Goal: Information Seeking & Learning: Learn about a topic

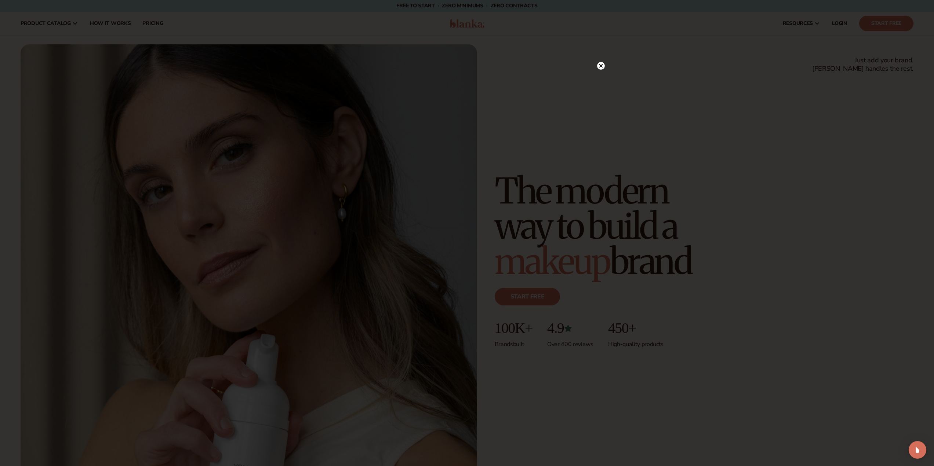
click at [604, 63] on circle at bounding box center [601, 66] width 8 height 8
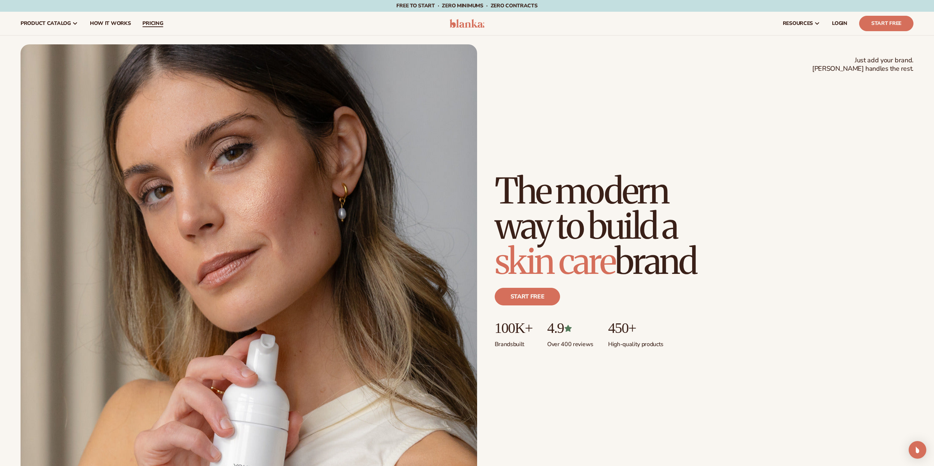
click at [145, 21] on span "pricing" at bounding box center [152, 24] width 21 height 6
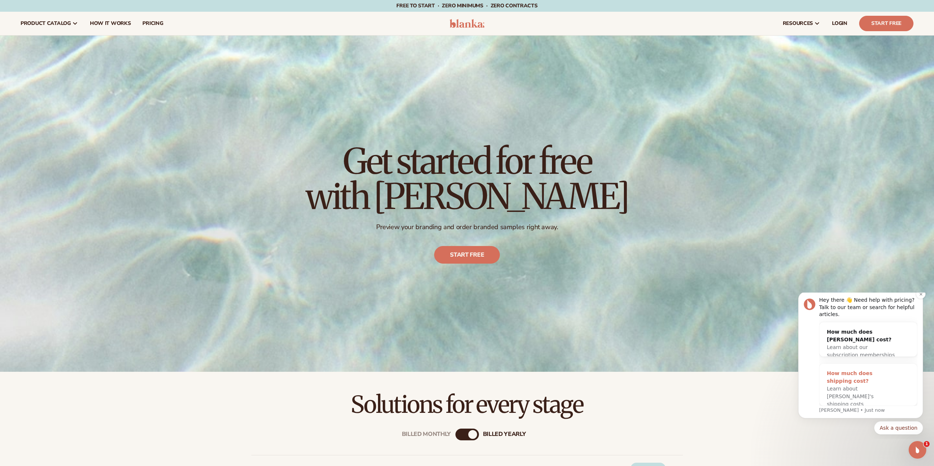
click at [855, 375] on div "How much does shipping cost?" at bounding box center [861, 377] width 68 height 15
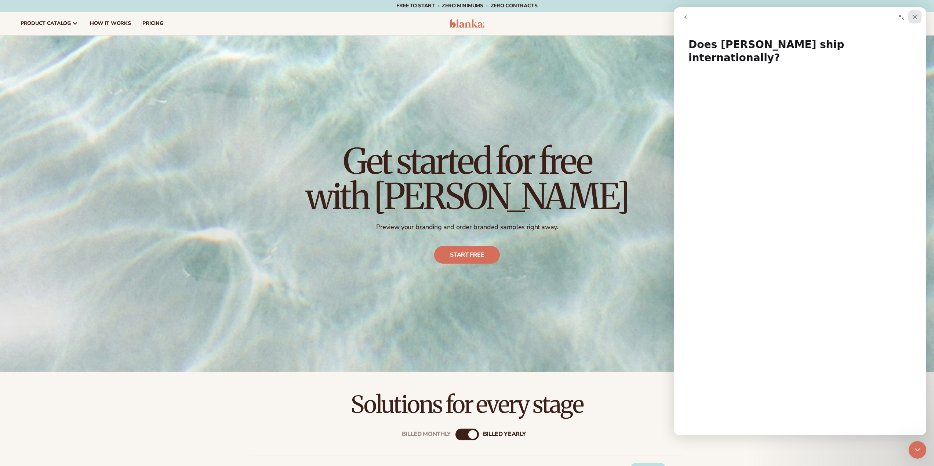
click at [914, 18] on icon "Close" at bounding box center [915, 17] width 4 height 4
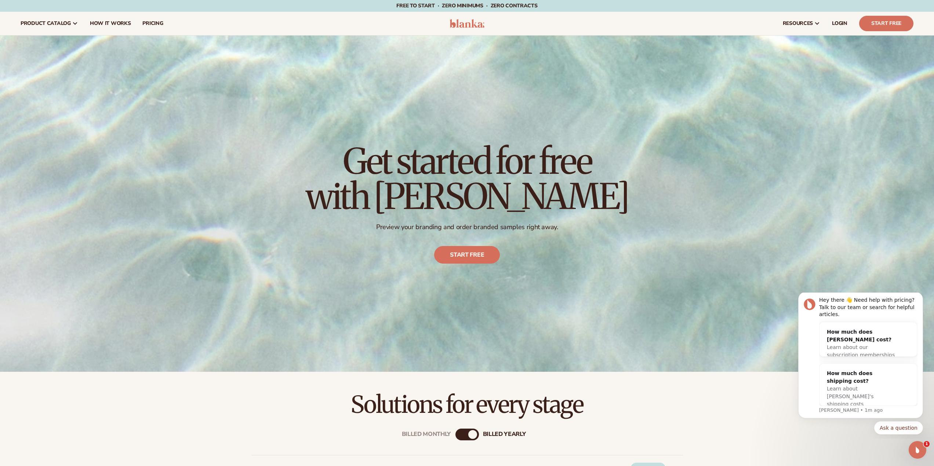
click at [464, 433] on div "Billed Monthly billed Yearly" at bounding box center [466, 435] width 23 height 12
click at [463, 433] on div "Billed Monthly" at bounding box center [459, 434] width 9 height 9
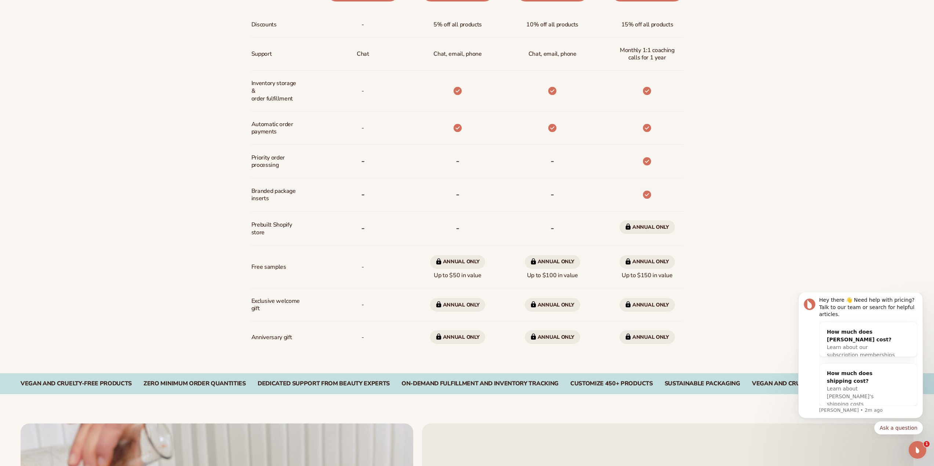
scroll to position [624, 0]
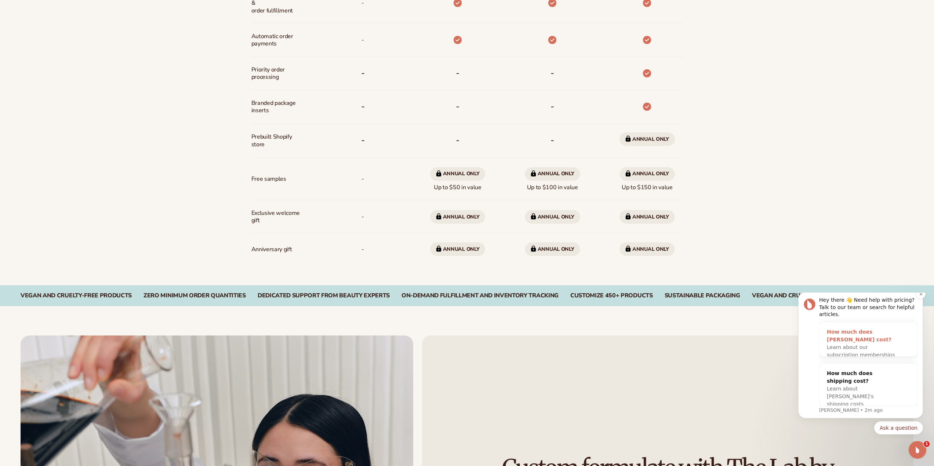
click at [869, 345] on span "Learn about our subscription memberships" at bounding box center [861, 352] width 68 height 14
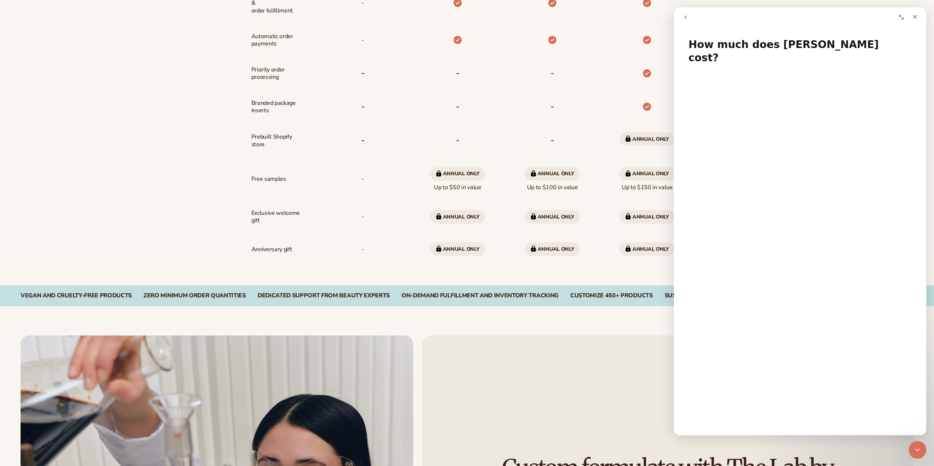
click at [917, 26] on nav "Intercom messenger" at bounding box center [800, 17] width 252 height 20
click at [919, 17] on div "Close" at bounding box center [914, 16] width 13 height 13
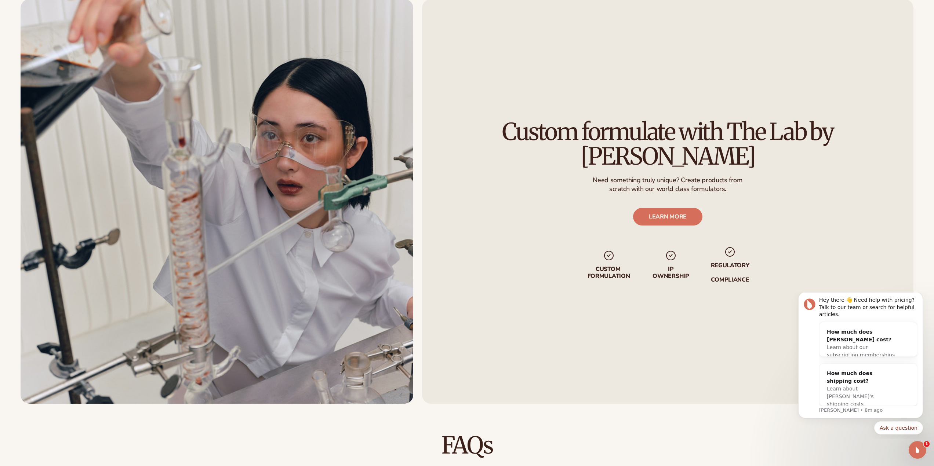
scroll to position [1064, 0]
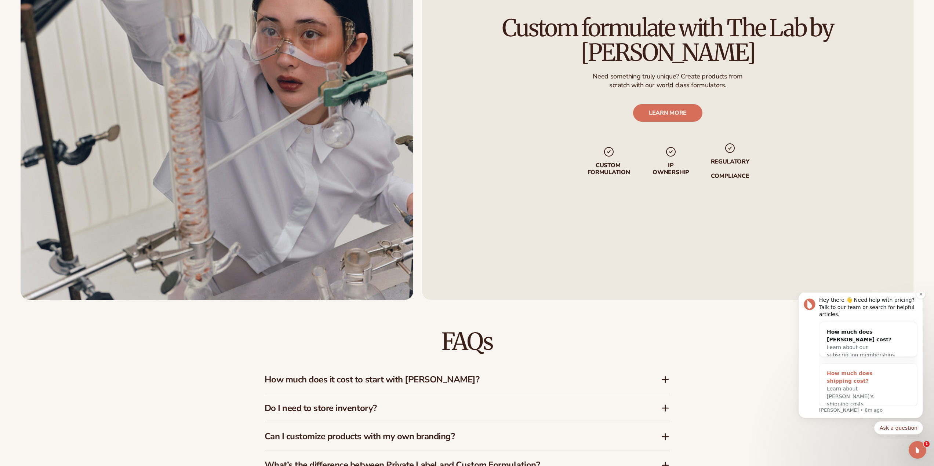
click at [849, 387] on span "Learn about Blanka's shipping costs" at bounding box center [850, 396] width 47 height 21
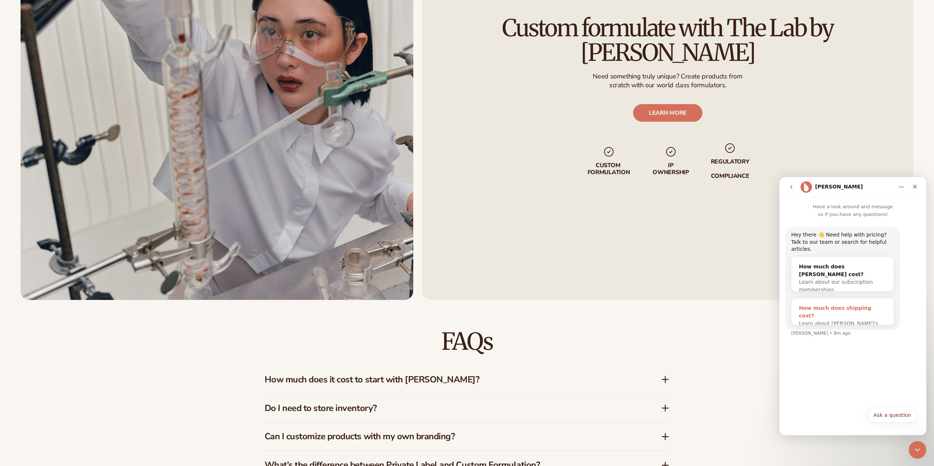
click at [856, 305] on div "How much does shipping cost?" at bounding box center [842, 312] width 87 height 15
click at [854, 305] on div "How much does shipping cost?" at bounding box center [842, 312] width 87 height 15
click at [597, 325] on div "FAQs How much does it cost to start with Blanka? Blanka offers a free plan so y…" at bounding box center [467, 462] width 405 height 324
click at [866, 321] on span "Learn about Blanka's shipping costs" at bounding box center [838, 328] width 79 height 14
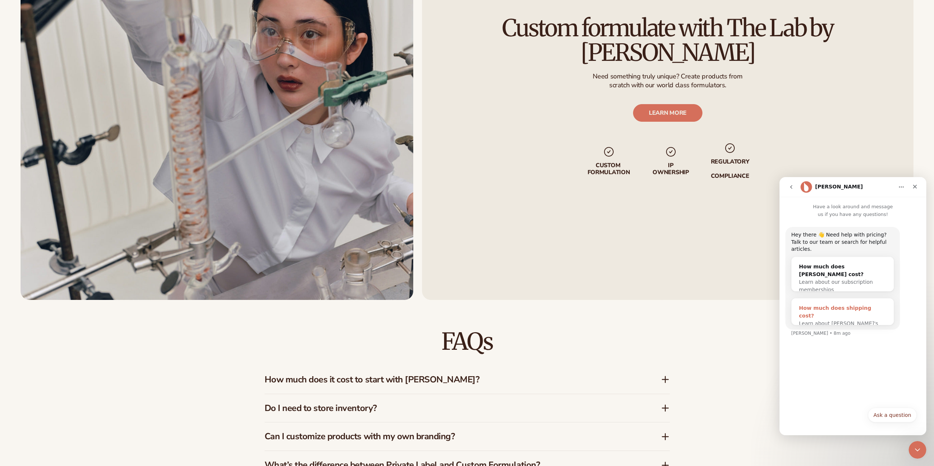
click at [866, 321] on span "Learn about Blanka's shipping costs" at bounding box center [838, 328] width 79 height 14
click at [864, 305] on div "How much does shipping cost?" at bounding box center [842, 312] width 87 height 15
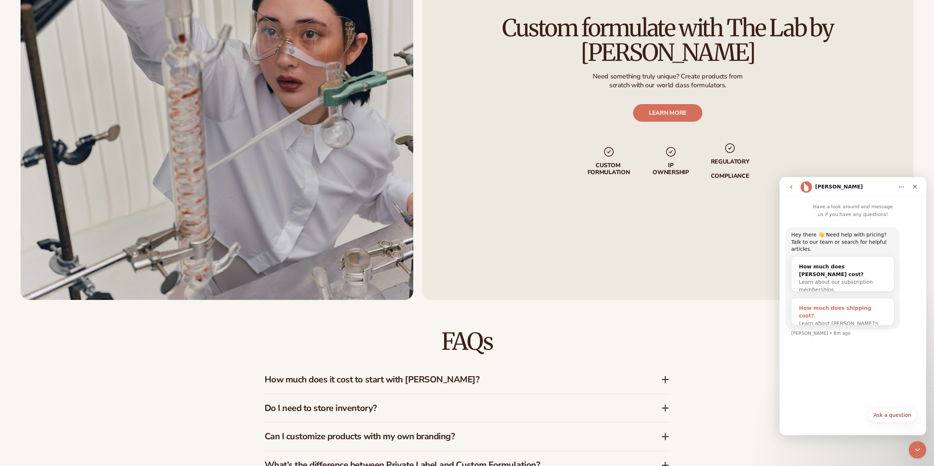
click at [864, 305] on div "How much does shipping cost?" at bounding box center [842, 312] width 87 height 15
click at [863, 305] on div "How much does shipping cost?" at bounding box center [842, 312] width 87 height 15
click at [791, 186] on icon "go back" at bounding box center [791, 187] width 2 height 4
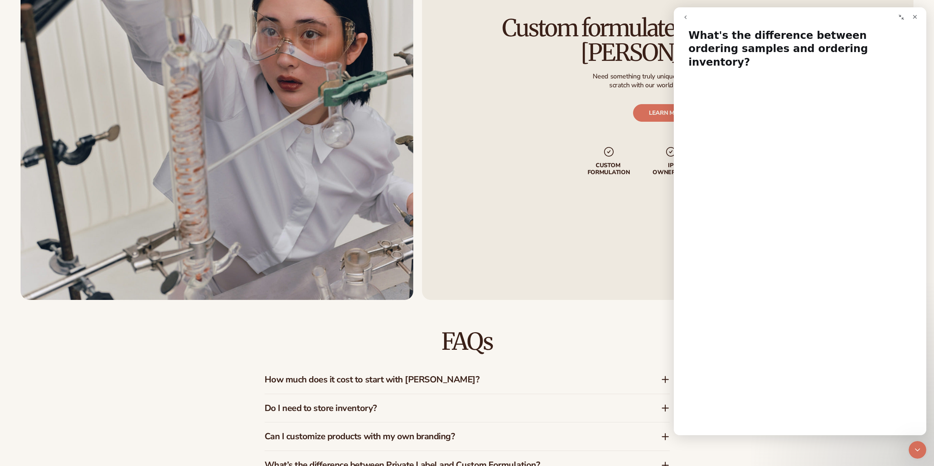
scroll to position [0, 0]
click at [918, 17] on div "Close" at bounding box center [914, 16] width 13 height 13
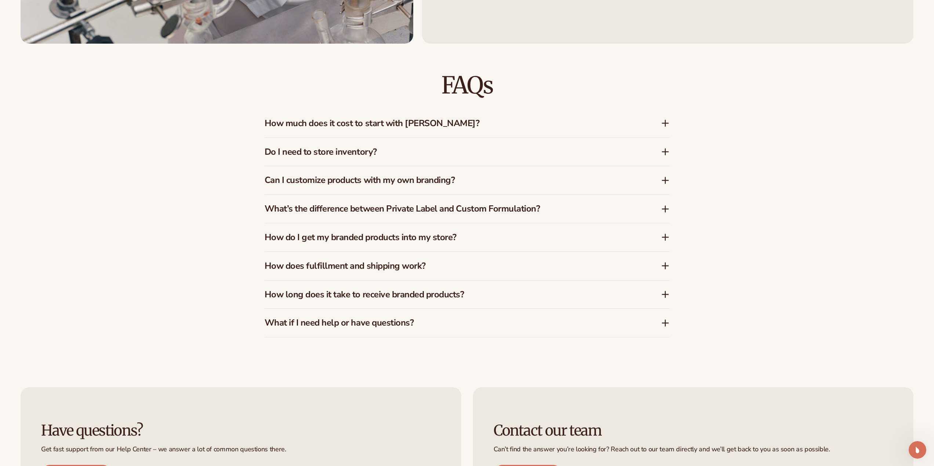
scroll to position [1321, 0]
click at [360, 154] on h3 "Do I need to store inventory?" at bounding box center [452, 151] width 374 height 11
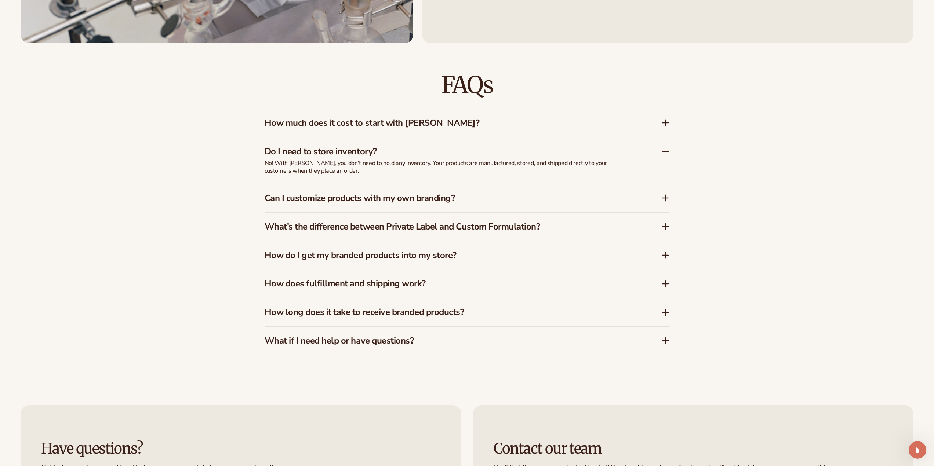
click at [378, 116] on div "How much does it cost to start with Blanka?" at bounding box center [467, 123] width 405 height 28
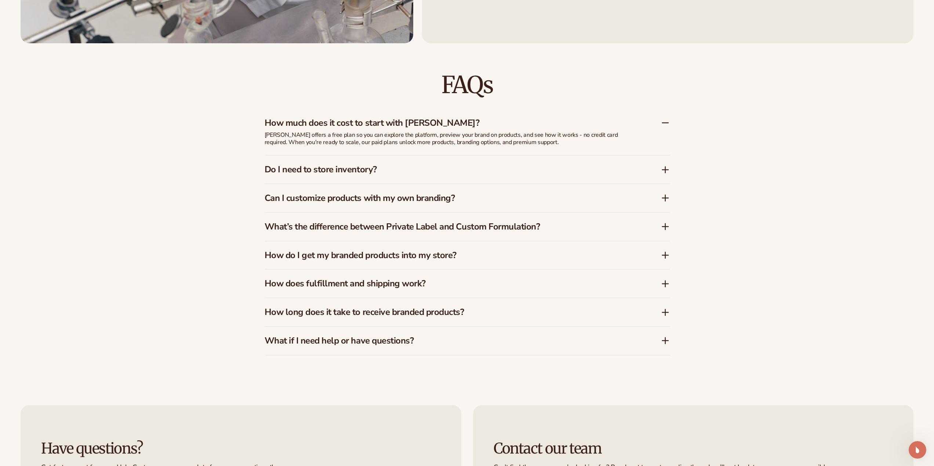
click at [389, 196] on h3 "Can I customize products with my own branding?" at bounding box center [452, 198] width 374 height 11
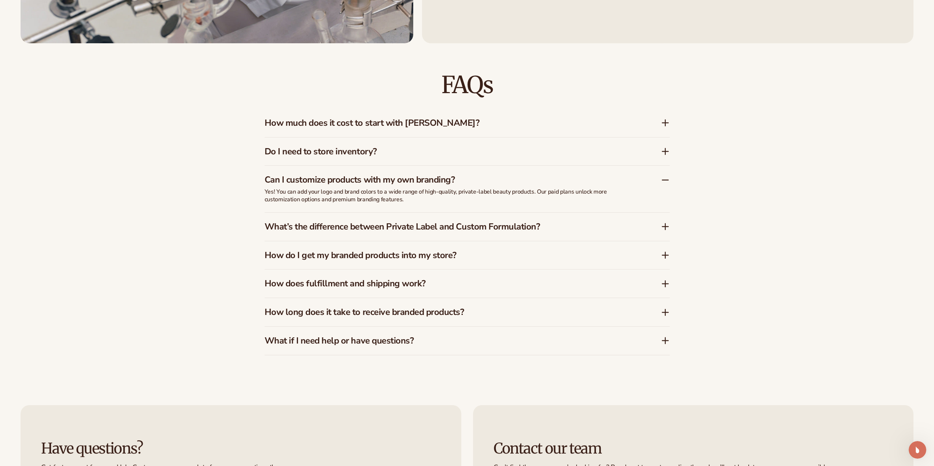
click at [382, 229] on h3 "What’s the difference between Private Label and Custom Formulation?" at bounding box center [452, 227] width 374 height 11
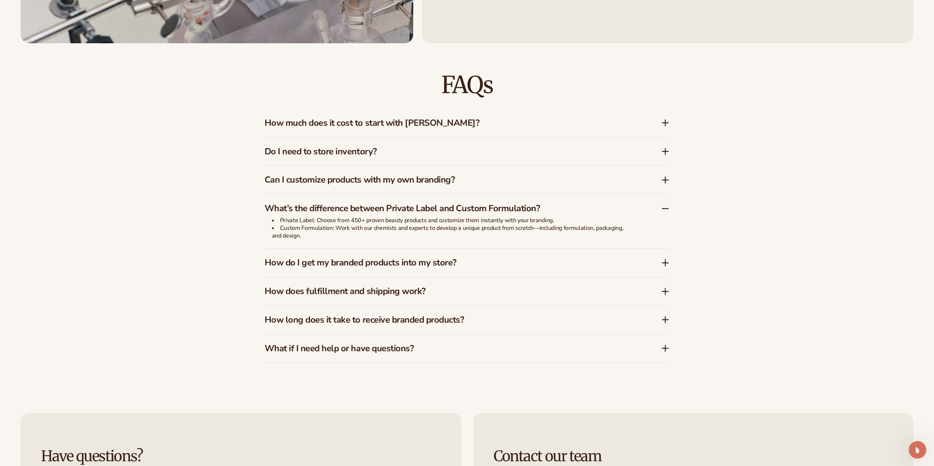
click at [370, 264] on h3 "How do I get my branded products into my store?" at bounding box center [452, 263] width 374 height 11
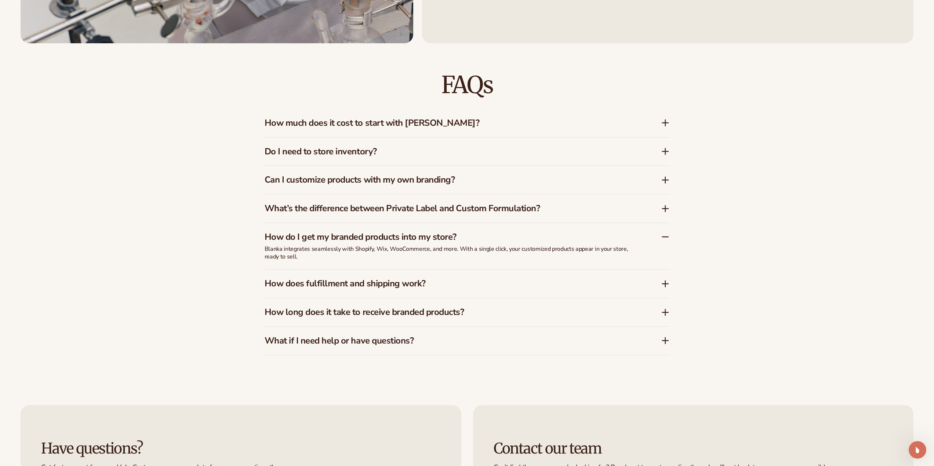
click at [366, 283] on h3 "How does fulfillment and shipping work?" at bounding box center [452, 284] width 374 height 11
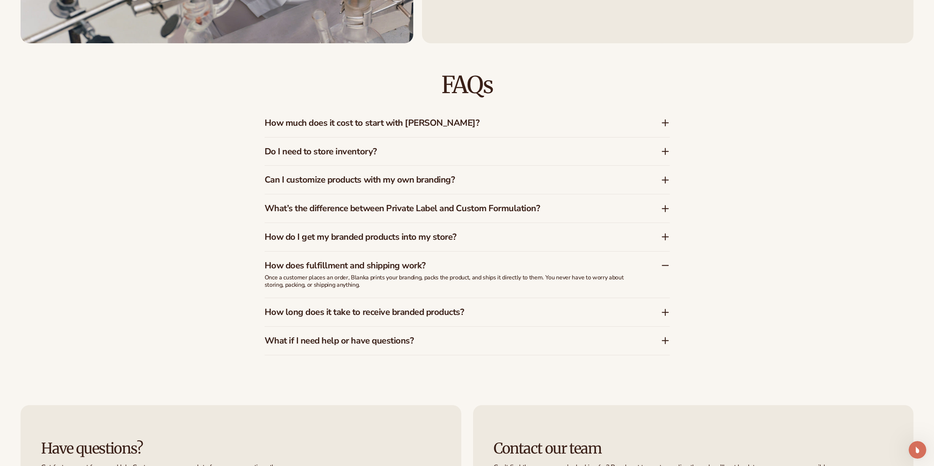
click at [359, 316] on h3 "How long does it take to receive branded products?" at bounding box center [452, 312] width 374 height 11
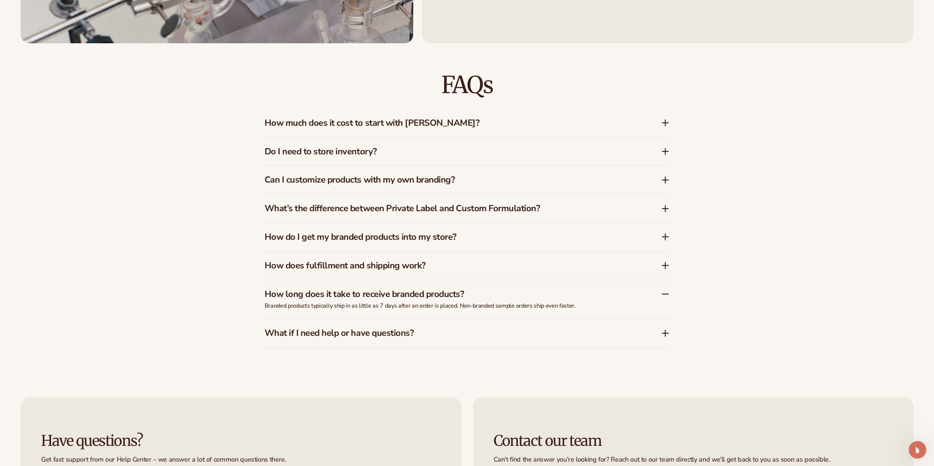
click at [352, 339] on div "What if I need help or have questions?" at bounding box center [467, 333] width 405 height 28
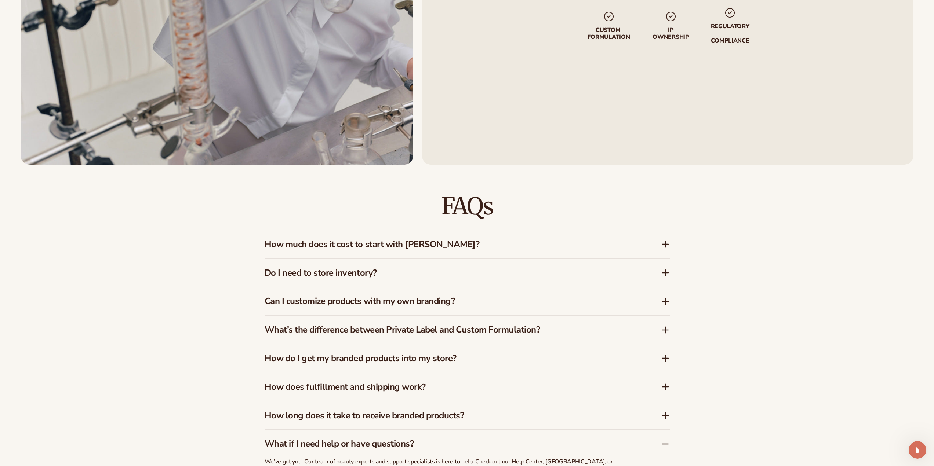
scroll to position [1281, 0]
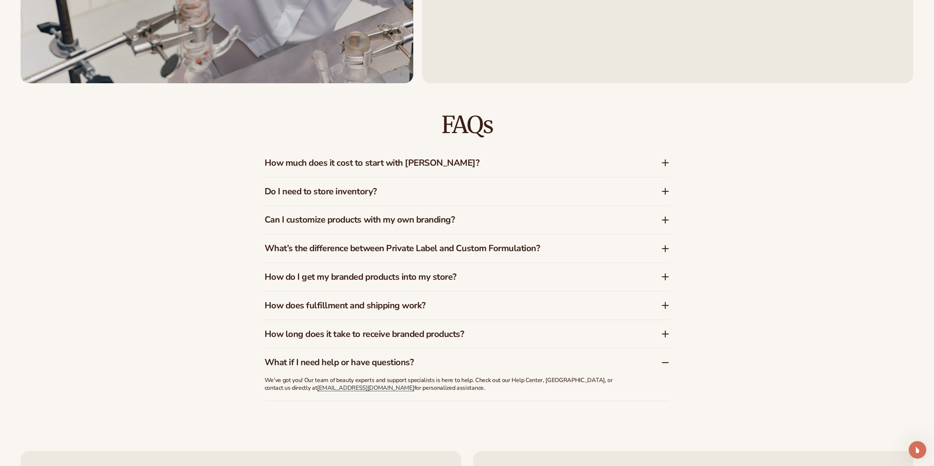
click at [659, 308] on div "How does fulfillment and shipping work?" at bounding box center [463, 306] width 396 height 11
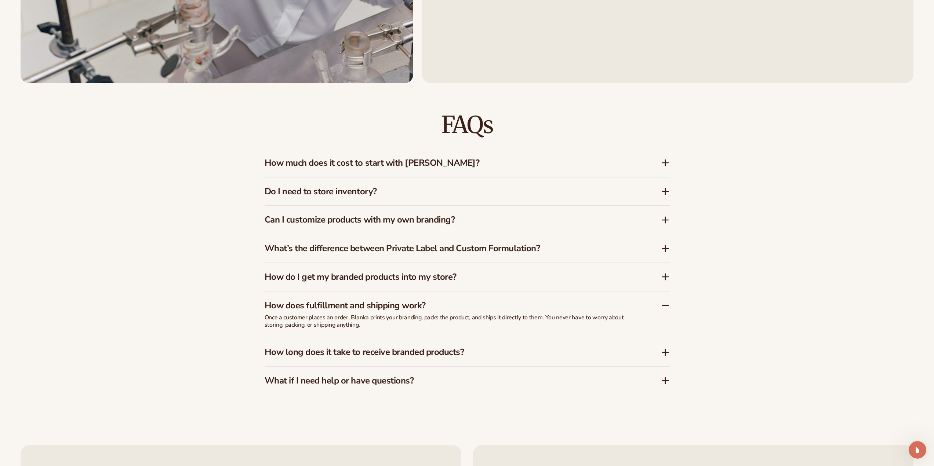
click at [641, 275] on div "How do I get my branded products into my store?" at bounding box center [463, 277] width 396 height 11
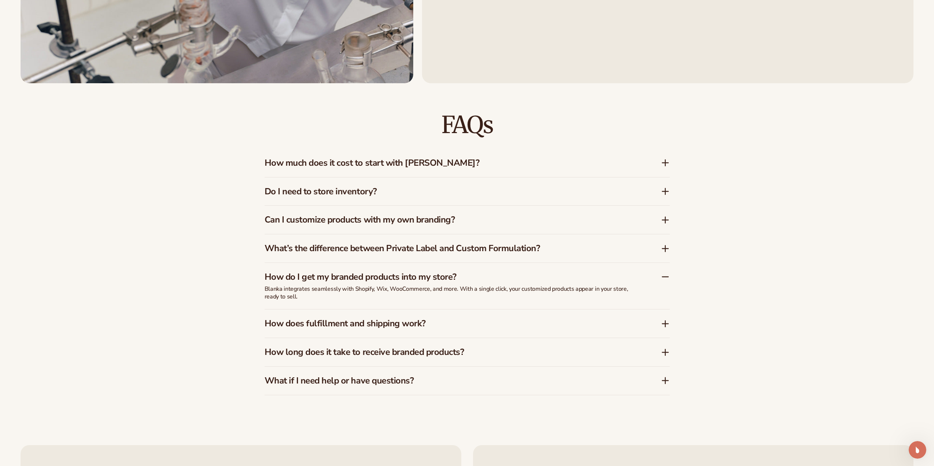
click at [623, 320] on h3 "How does fulfillment and shipping work?" at bounding box center [452, 324] width 374 height 11
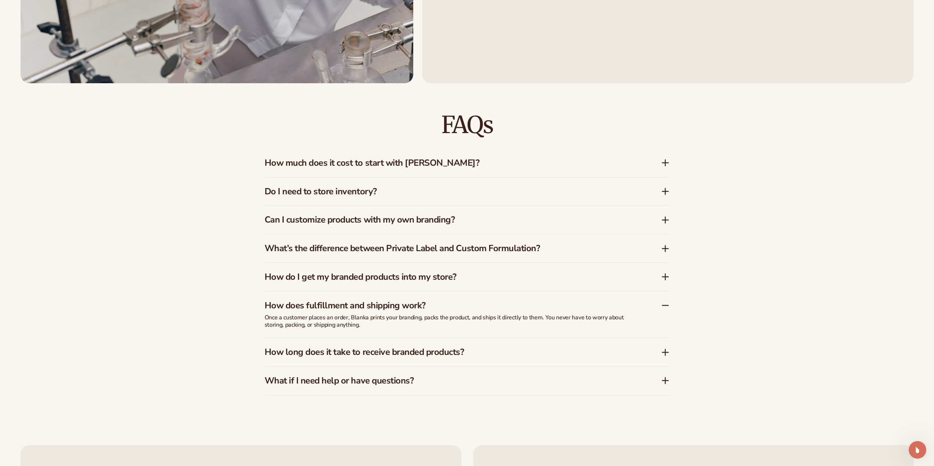
click at [617, 249] on h3 "What’s the difference between Private Label and Custom Formulation?" at bounding box center [452, 248] width 374 height 11
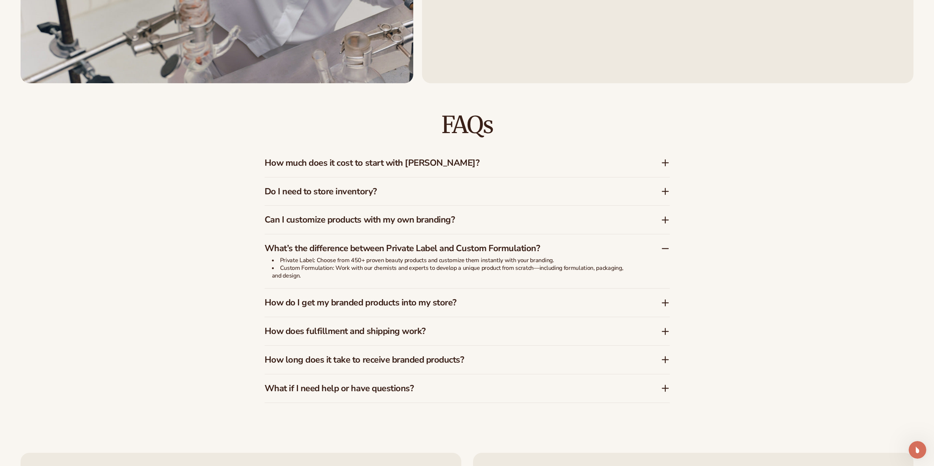
click at [618, 225] on h3 "Can I customize products with my own branding?" at bounding box center [452, 220] width 374 height 11
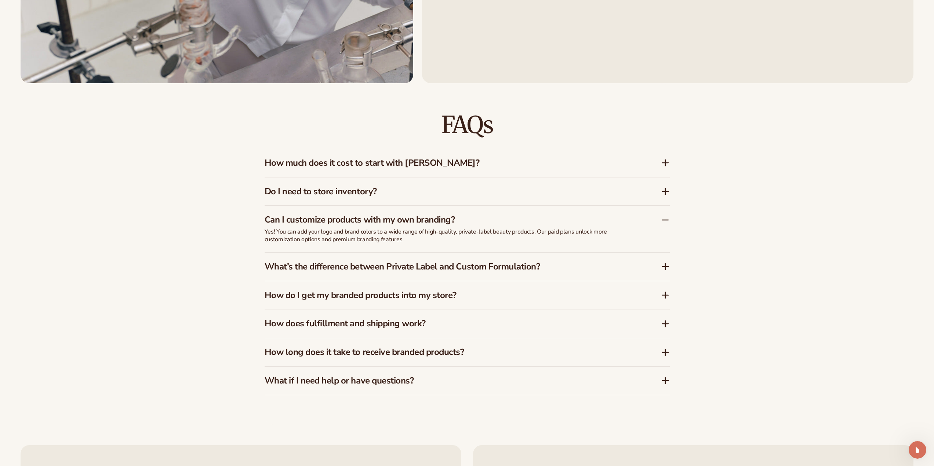
click at [619, 194] on h3 "Do I need to store inventory?" at bounding box center [452, 191] width 374 height 11
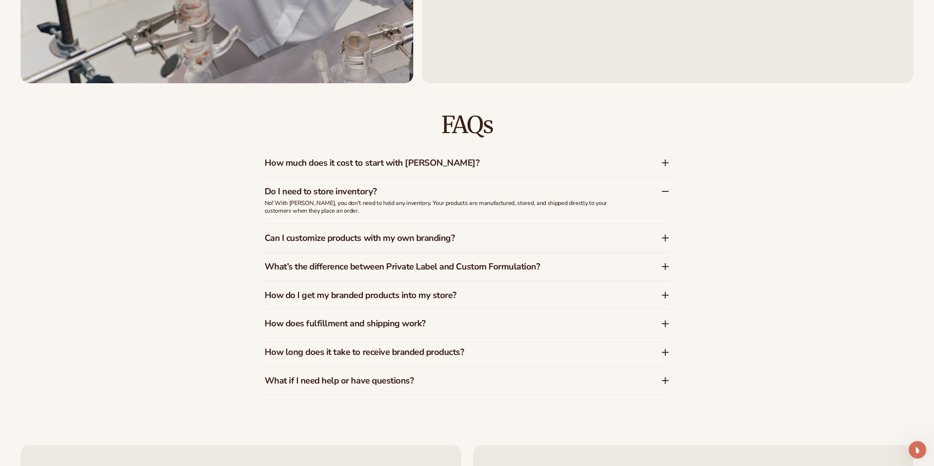
click at [600, 163] on h3 "How much does it cost to start with Blanka?" at bounding box center [452, 163] width 374 height 11
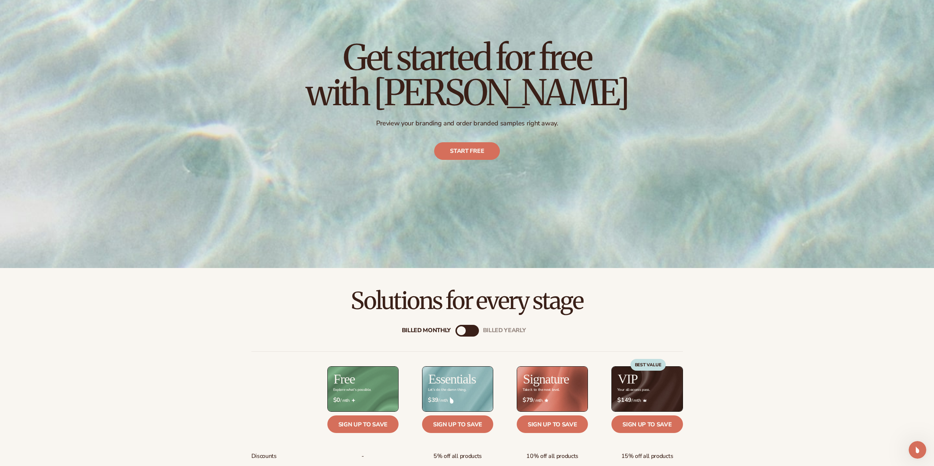
scroll to position [0, 0]
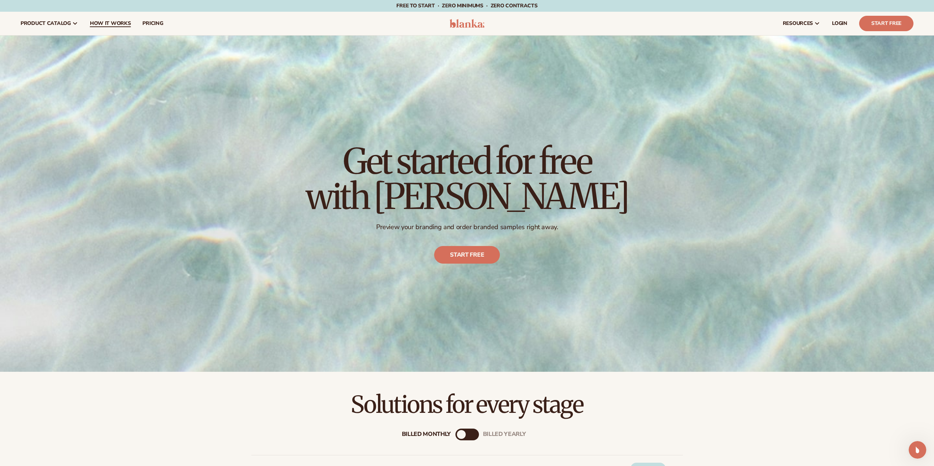
click at [113, 28] on link "How It Works" at bounding box center [110, 23] width 53 height 23
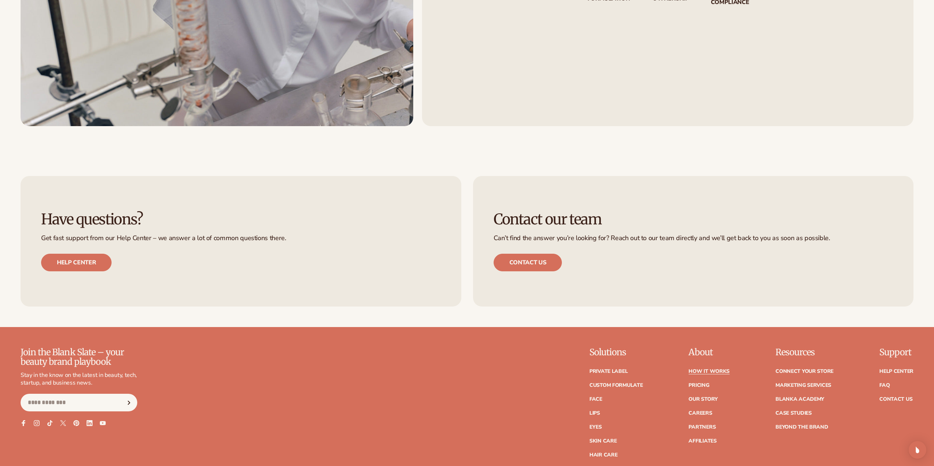
scroll to position [2092, 0]
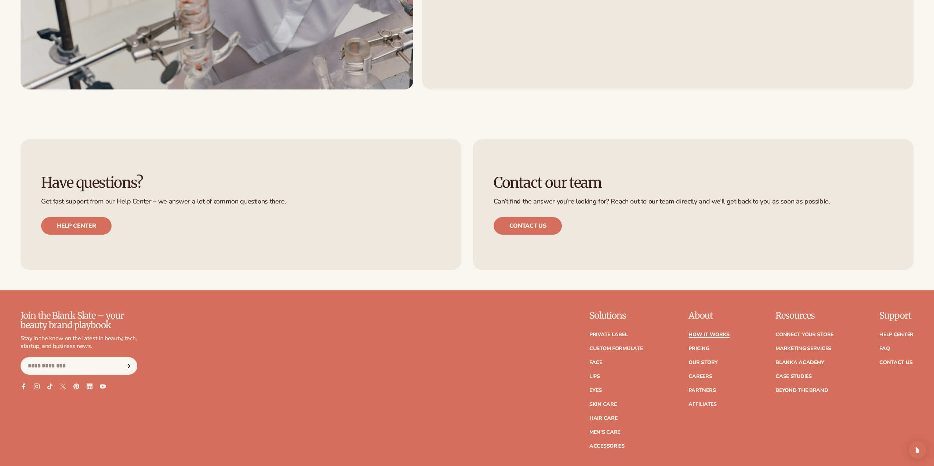
click at [715, 336] on link "How It Works" at bounding box center [708, 334] width 41 height 5
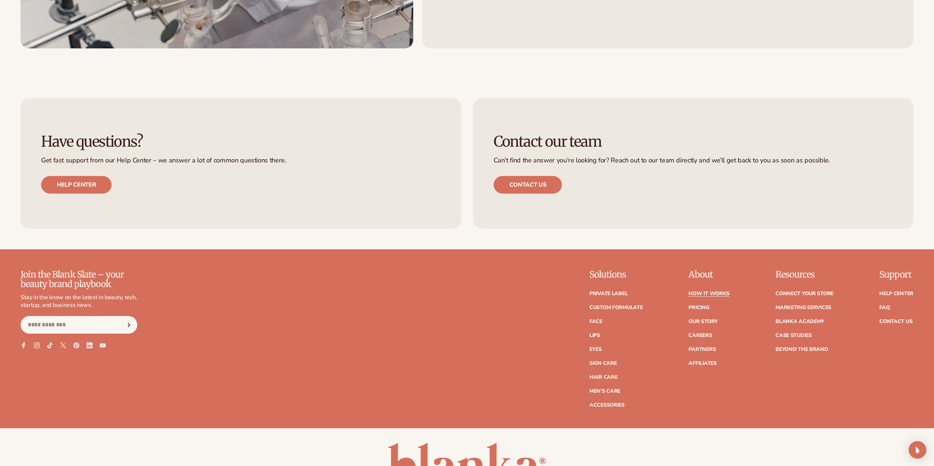
scroll to position [2165, 0]
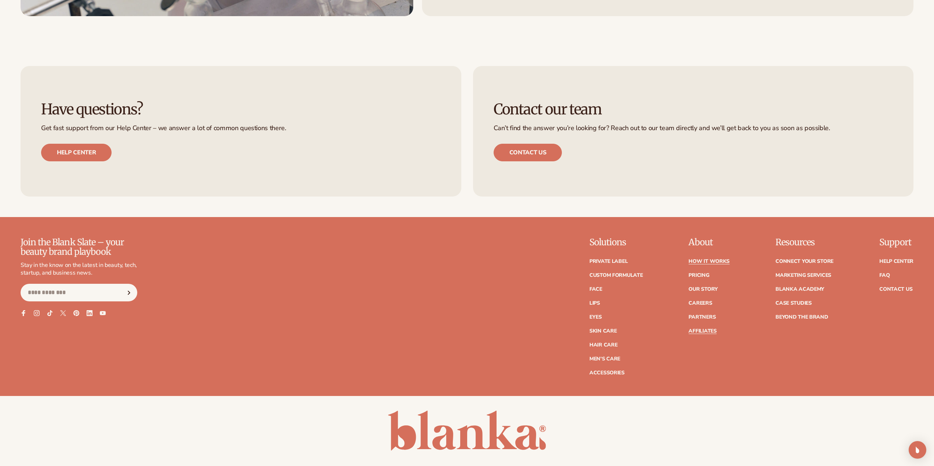
click at [708, 332] on link "Affiliates" at bounding box center [702, 331] width 28 height 5
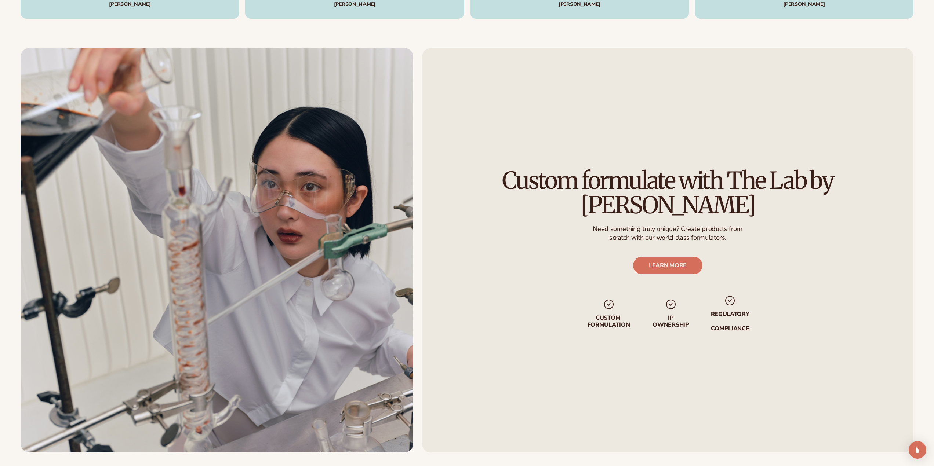
scroll to position [2347, 0]
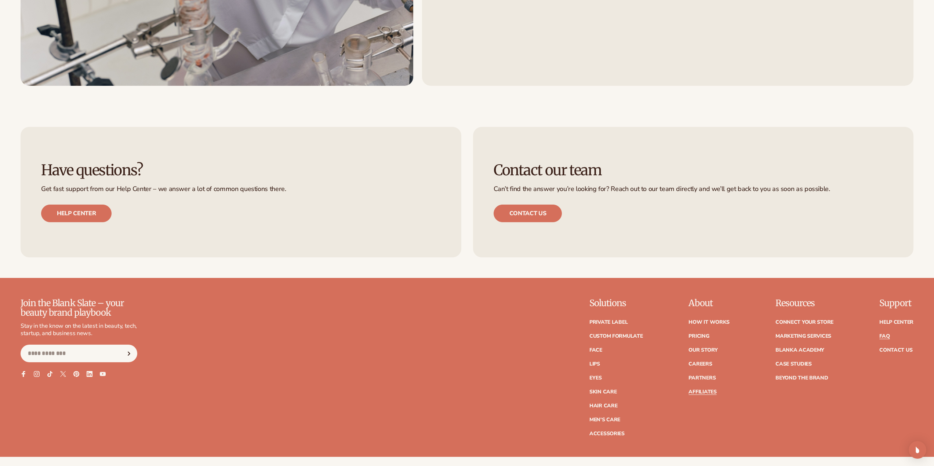
click at [880, 334] on link "FAQ" at bounding box center [884, 336] width 10 height 5
